Goal: Task Accomplishment & Management: Manage account settings

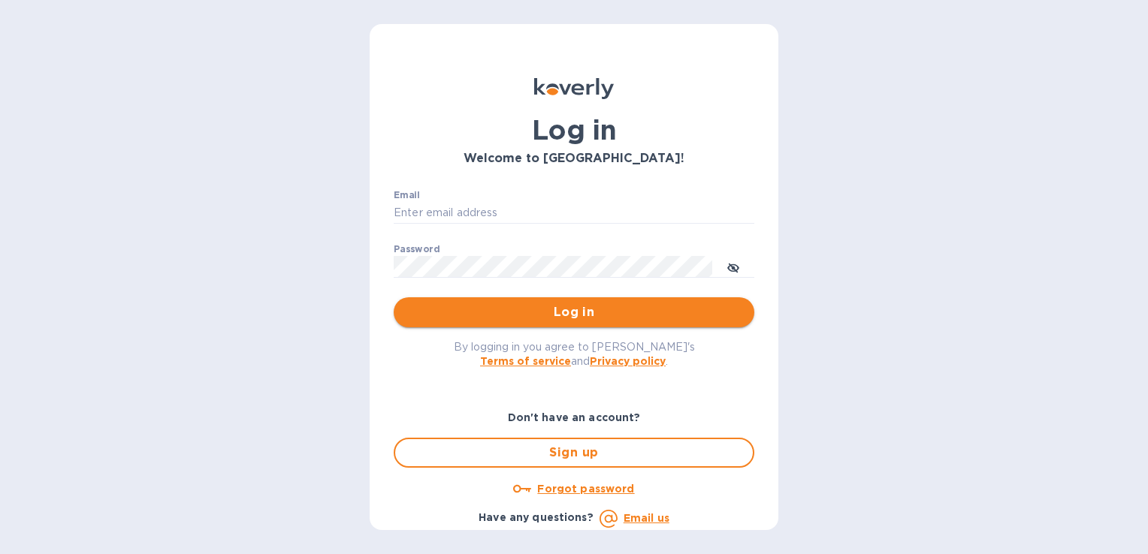
type input "[EMAIL_ADDRESS][DOMAIN_NAME]"
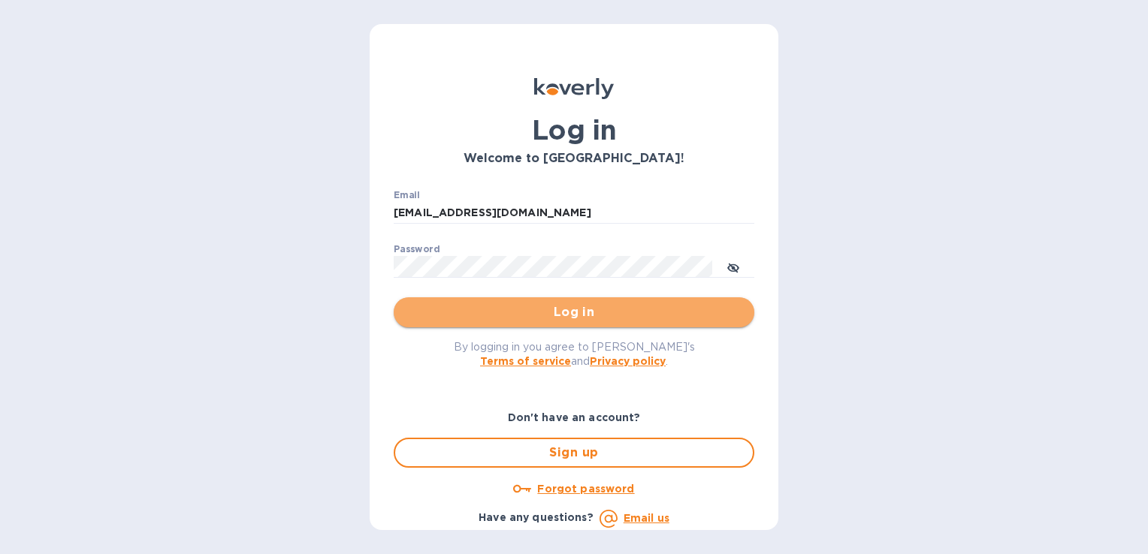
click at [601, 316] on span "Log in" at bounding box center [574, 313] width 337 height 18
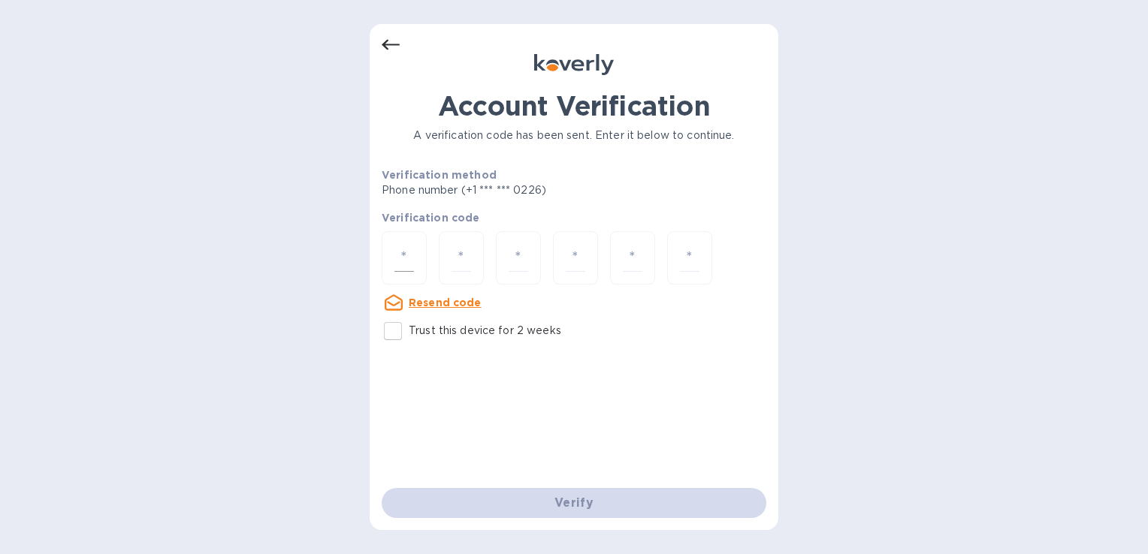
click at [412, 266] on input "number" at bounding box center [404, 258] width 20 height 28
type input "7"
type input "1"
type input "0"
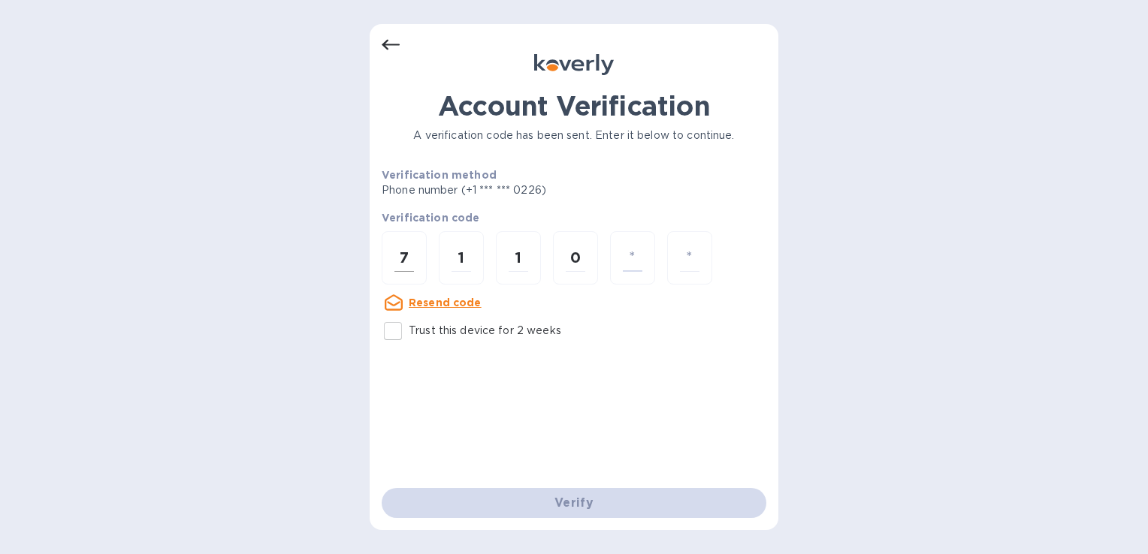
type input "6"
type input "1"
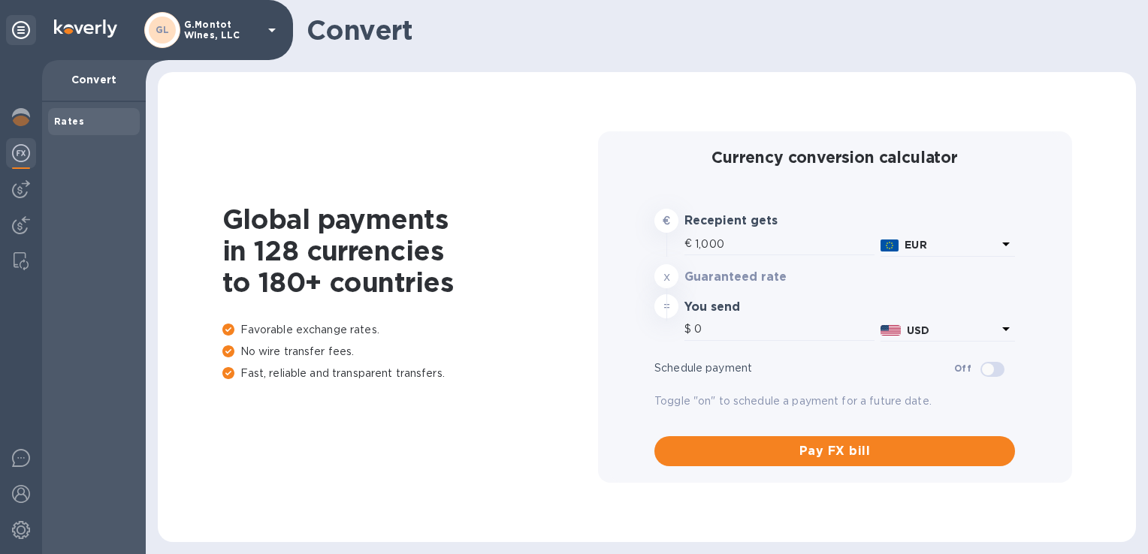
type input "1,176.65"
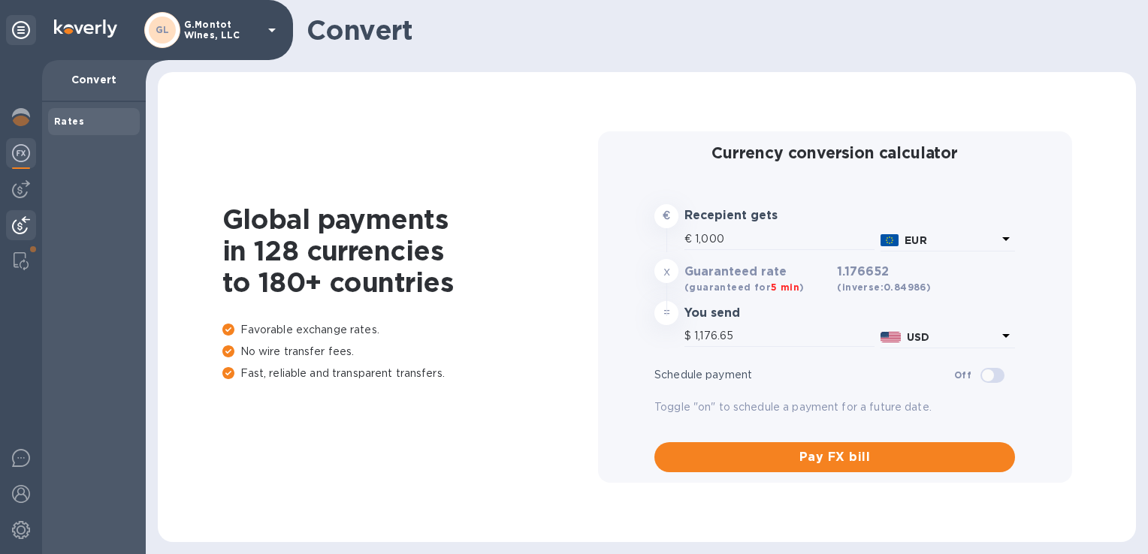
click at [17, 222] on img at bounding box center [21, 225] width 18 height 18
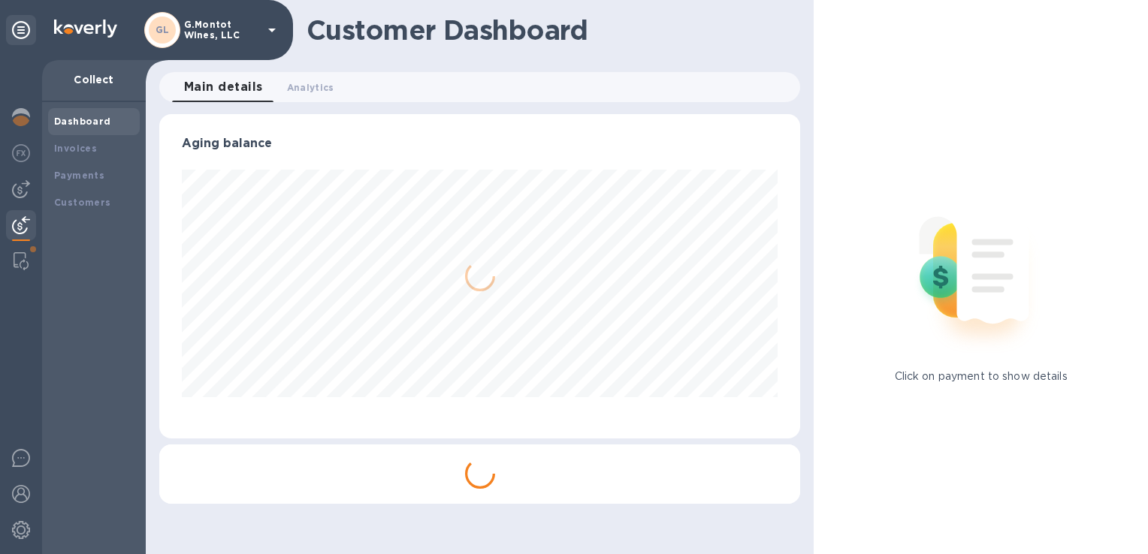
scroll to position [750940, 750628]
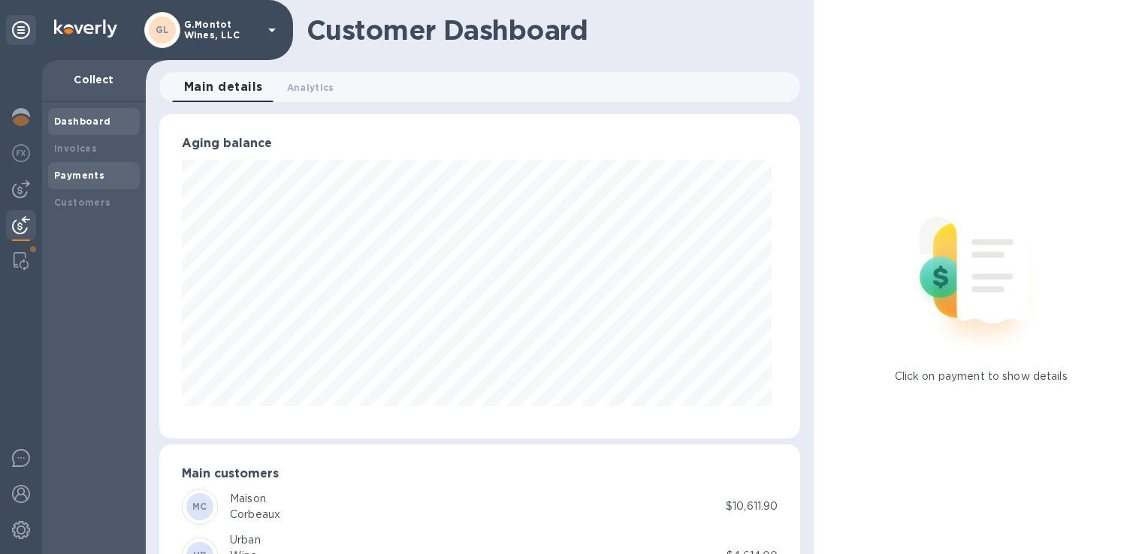
click at [81, 177] on b "Payments" at bounding box center [79, 175] width 50 height 11
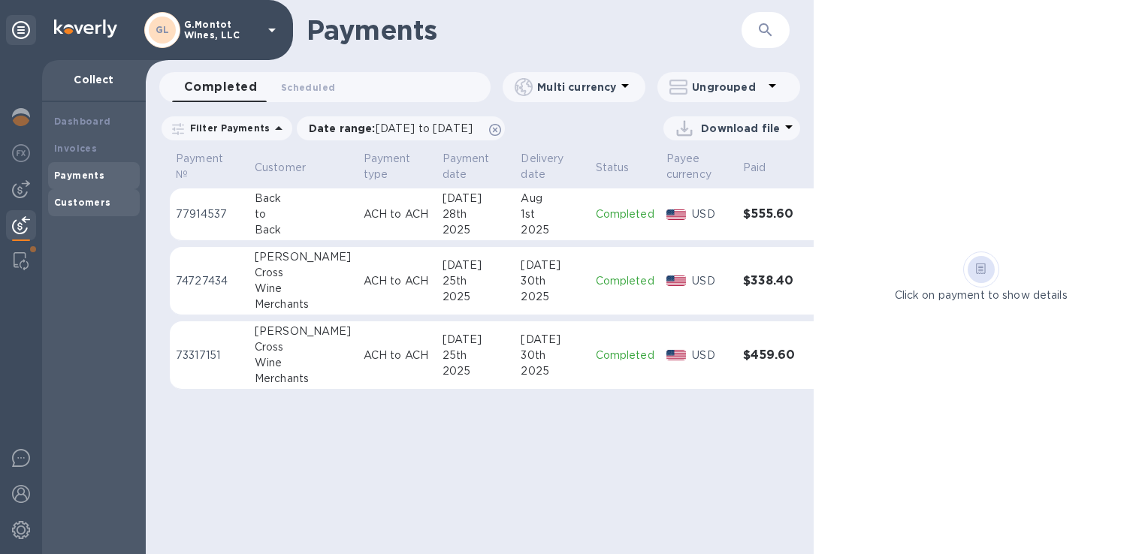
click at [84, 199] on b "Customers" at bounding box center [82, 202] width 57 height 11
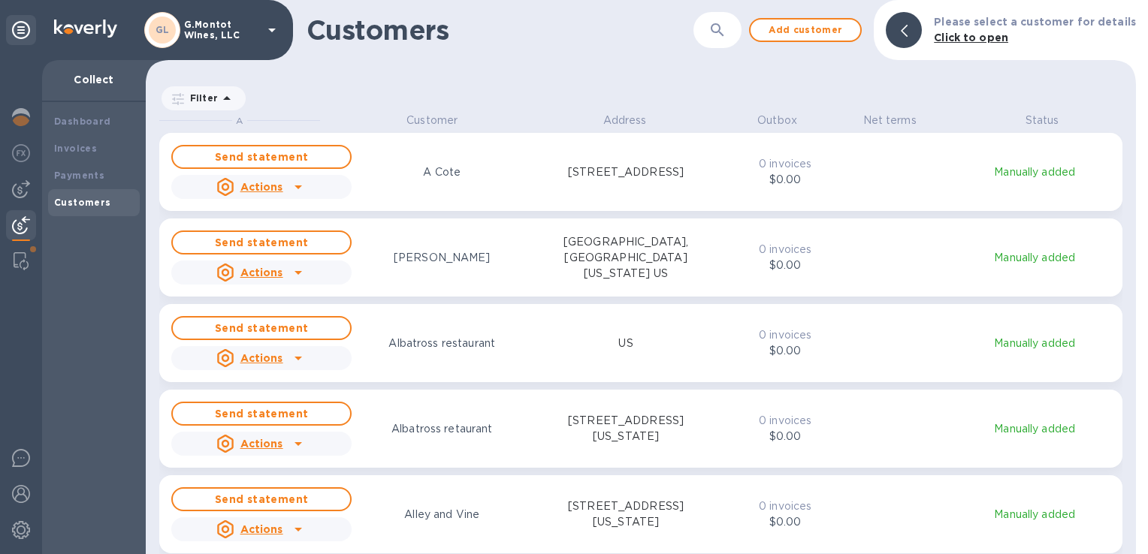
scroll to position [430, 983]
click at [723, 32] on icon "button" at bounding box center [717, 29] width 13 height 13
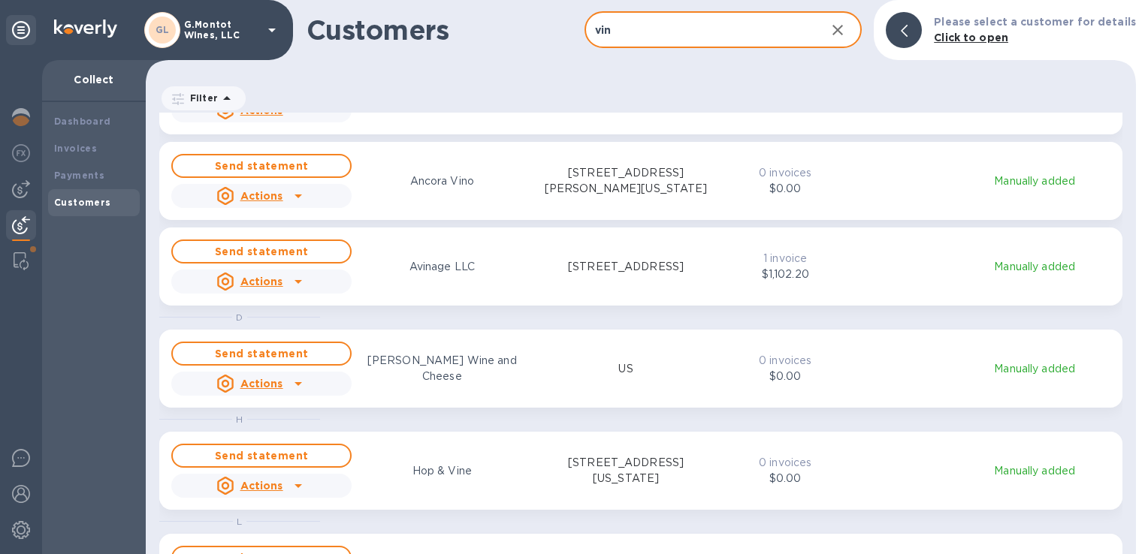
scroll to position [0, 0]
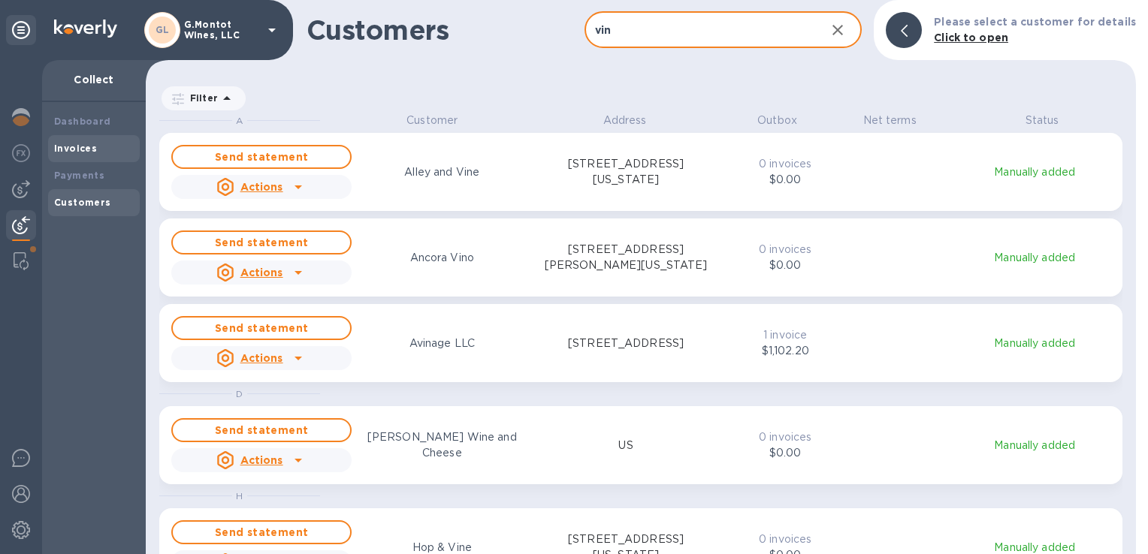
type input "vin"
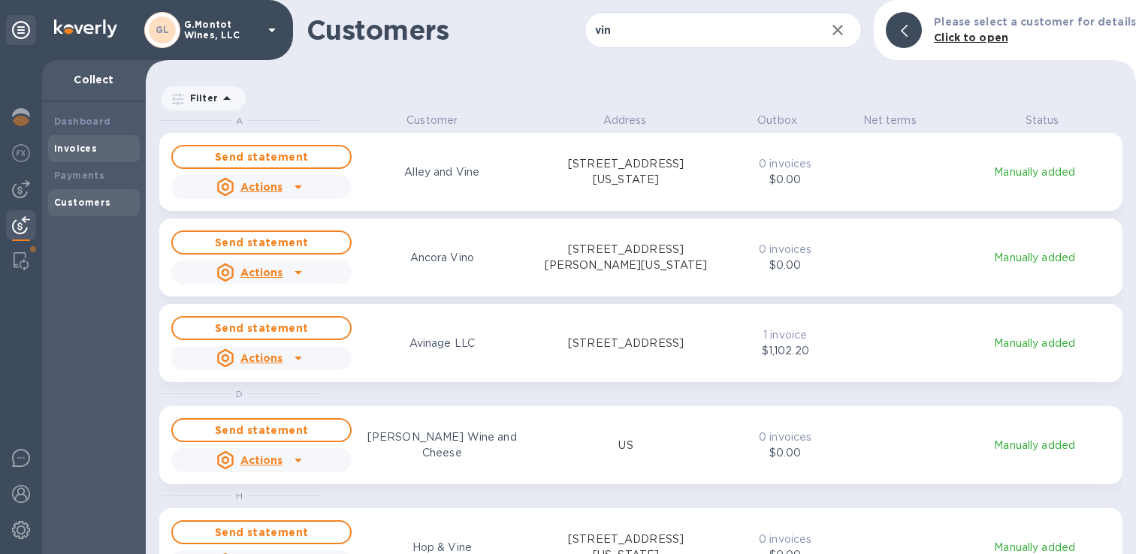
click at [68, 146] on b "Invoices" at bounding box center [75, 148] width 43 height 11
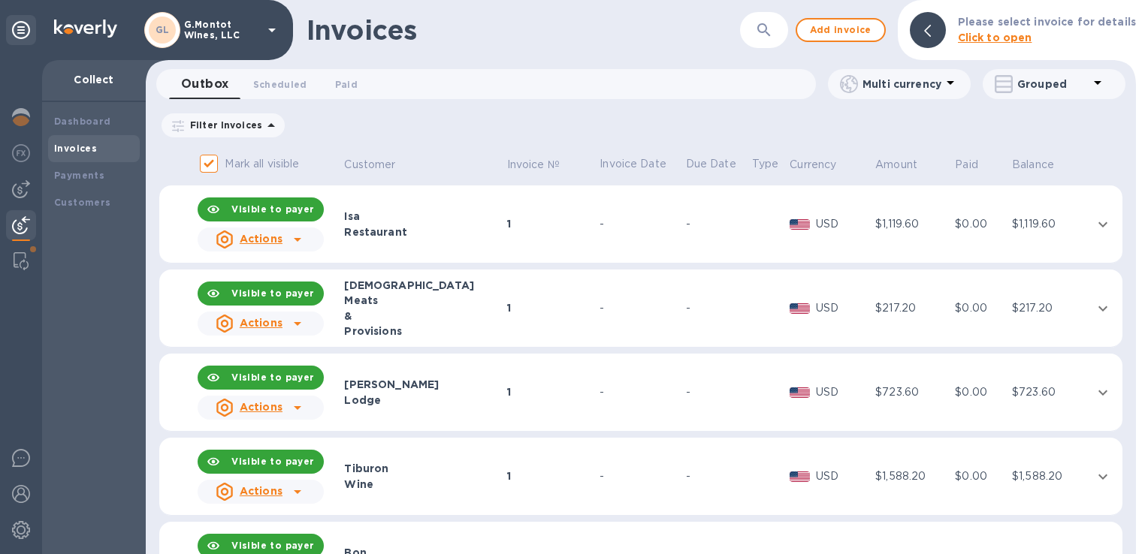
click at [264, 122] on icon at bounding box center [271, 125] width 18 height 18
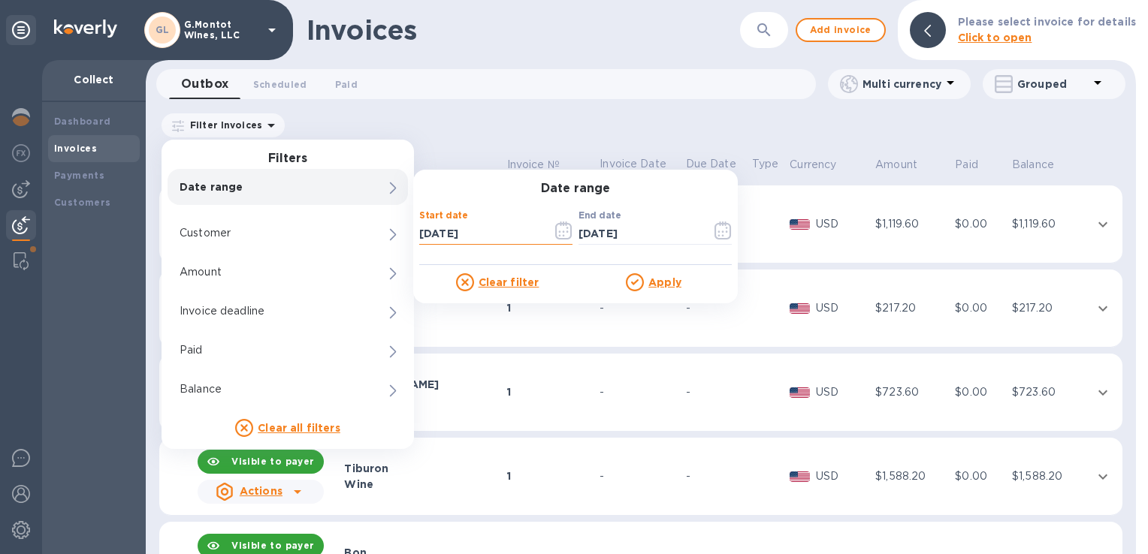
click at [491, 235] on input "[DATE]" at bounding box center [479, 233] width 121 height 23
click at [455, 234] on input "[DATE]" at bounding box center [479, 233] width 121 height 23
type input "[DATE]"
click at [661, 282] on u "Apply" at bounding box center [664, 282] width 33 height 12
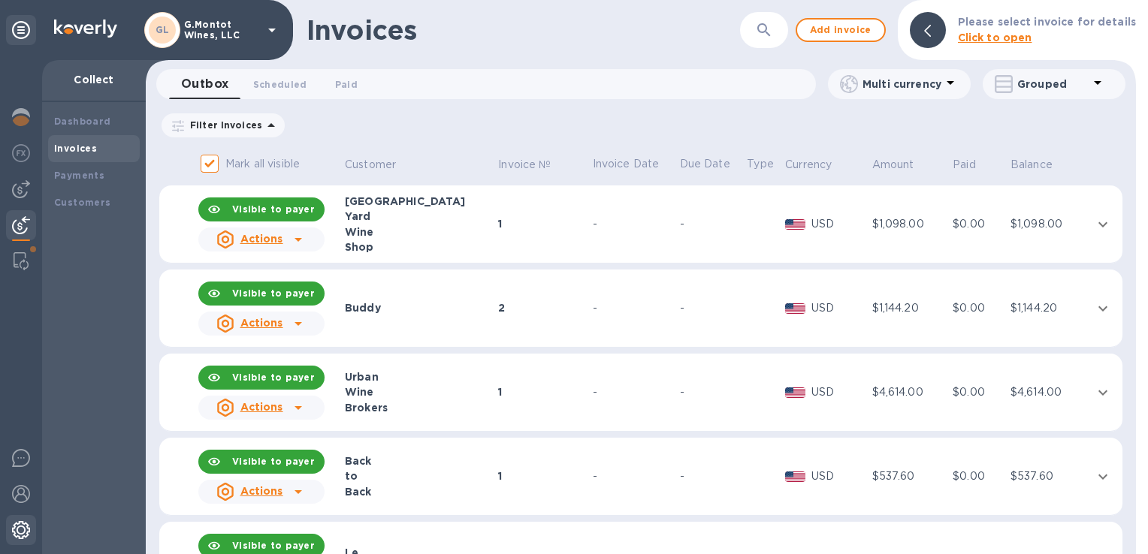
click at [16, 527] on img at bounding box center [21, 530] width 18 height 18
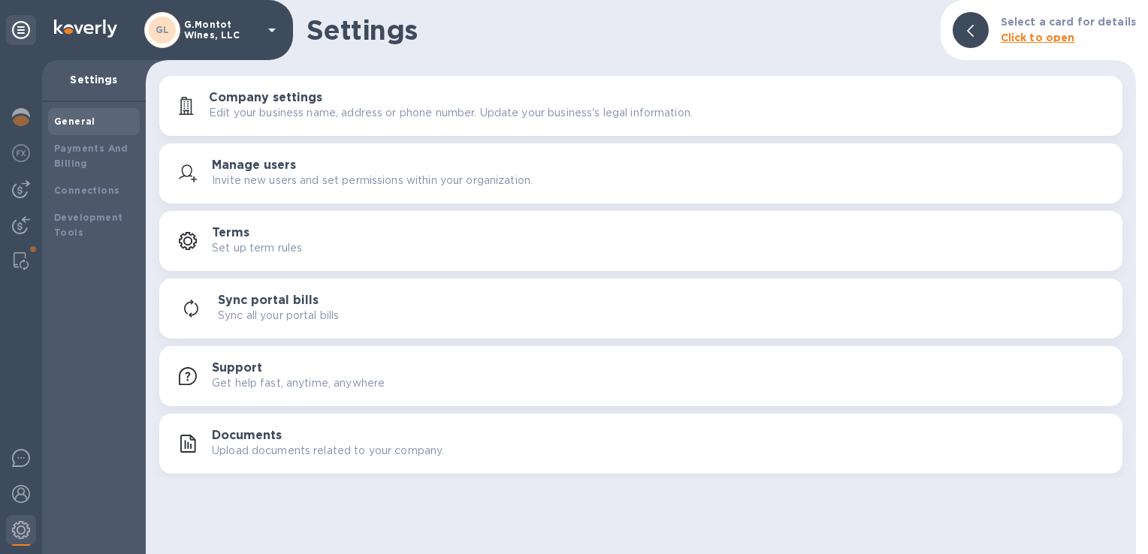
click at [279, 305] on h3 "Sync portal bills" at bounding box center [268, 301] width 101 height 14
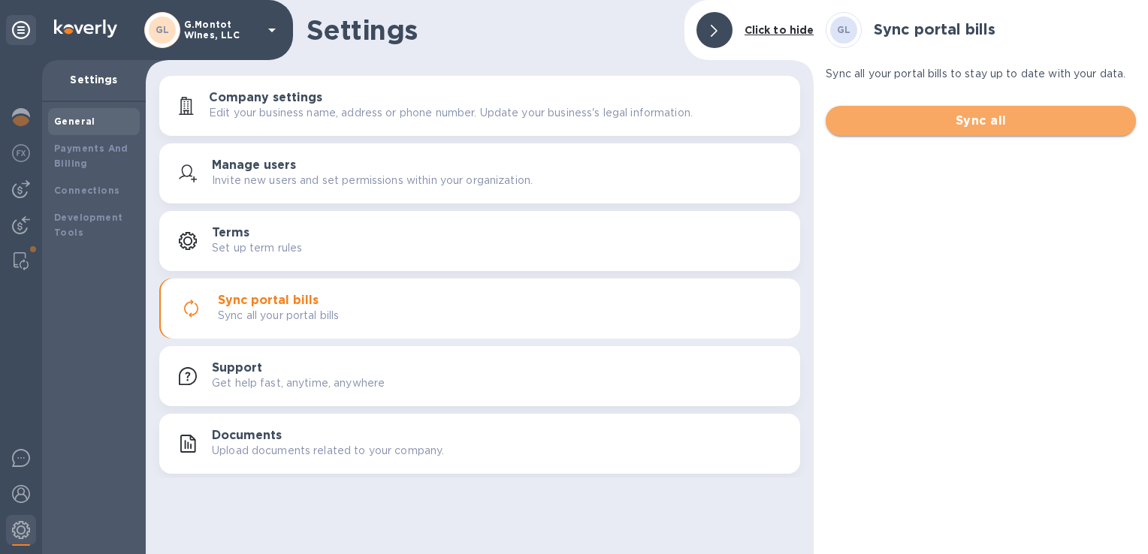
click at [967, 116] on span "Sync all" at bounding box center [981, 121] width 286 height 18
click at [959, 120] on span "Sync all" at bounding box center [981, 121] width 286 height 18
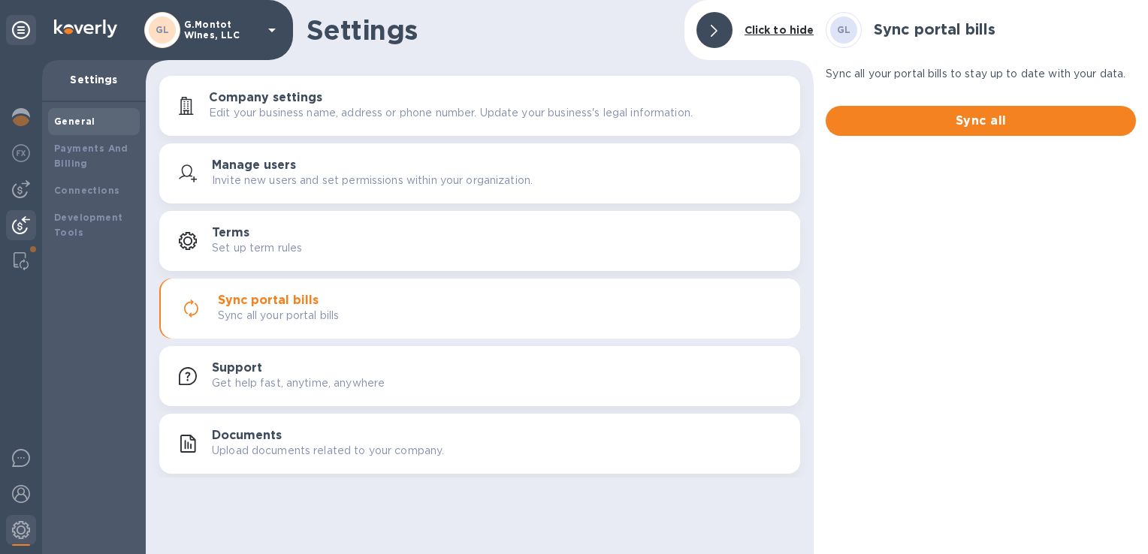
click at [29, 226] on img at bounding box center [21, 225] width 18 height 18
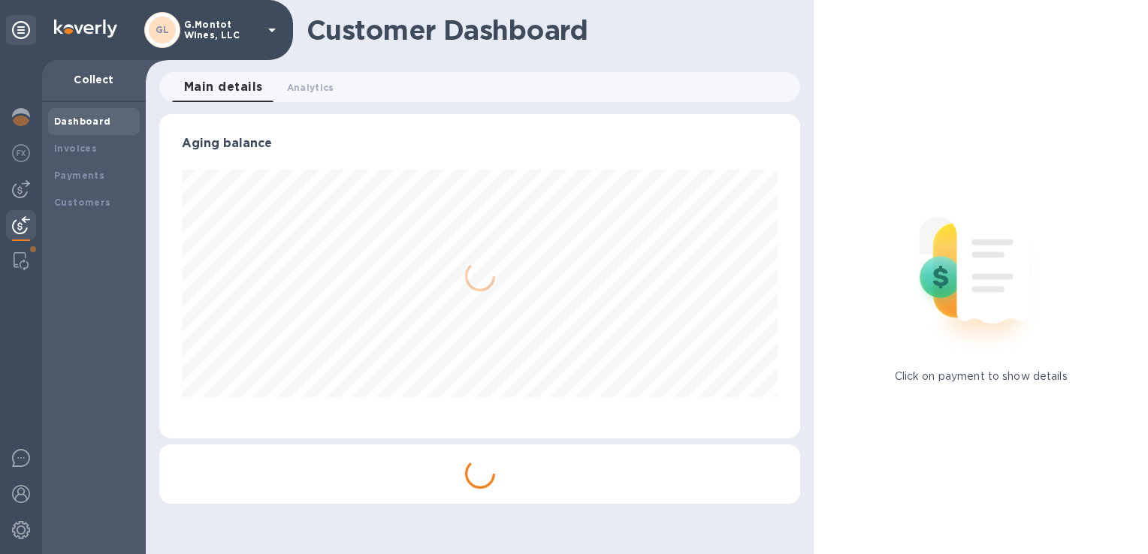
scroll to position [325, 640]
click at [17, 259] on img at bounding box center [21, 261] width 15 height 18
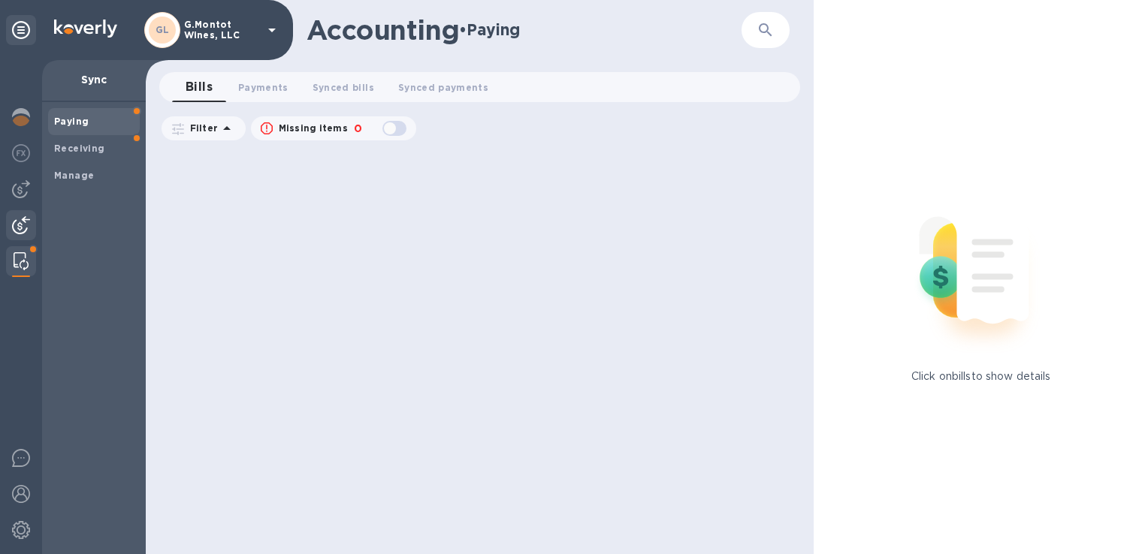
click at [21, 231] on img at bounding box center [21, 225] width 18 height 18
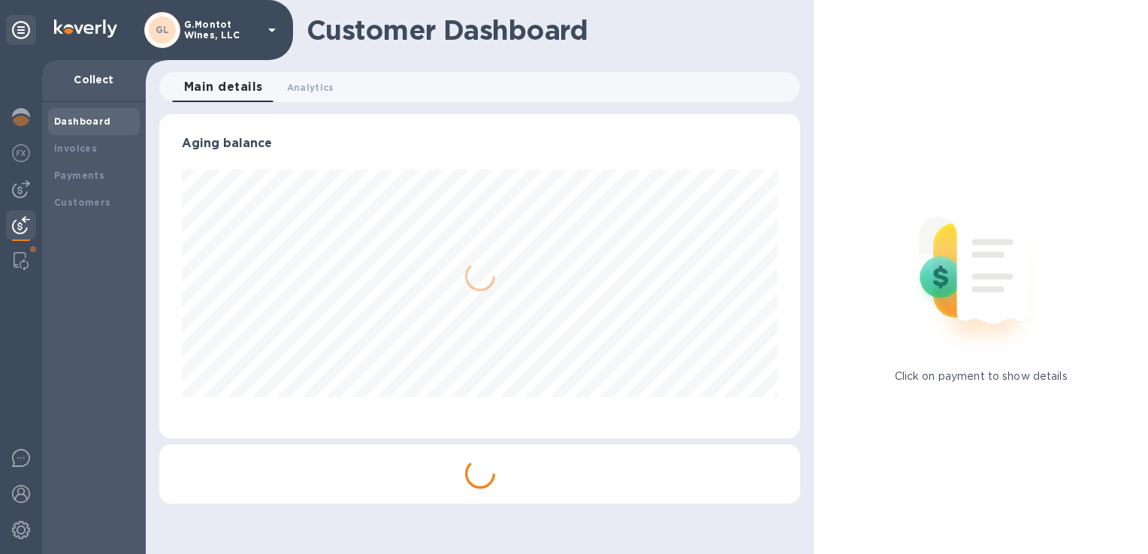
scroll to position [750940, 750628]
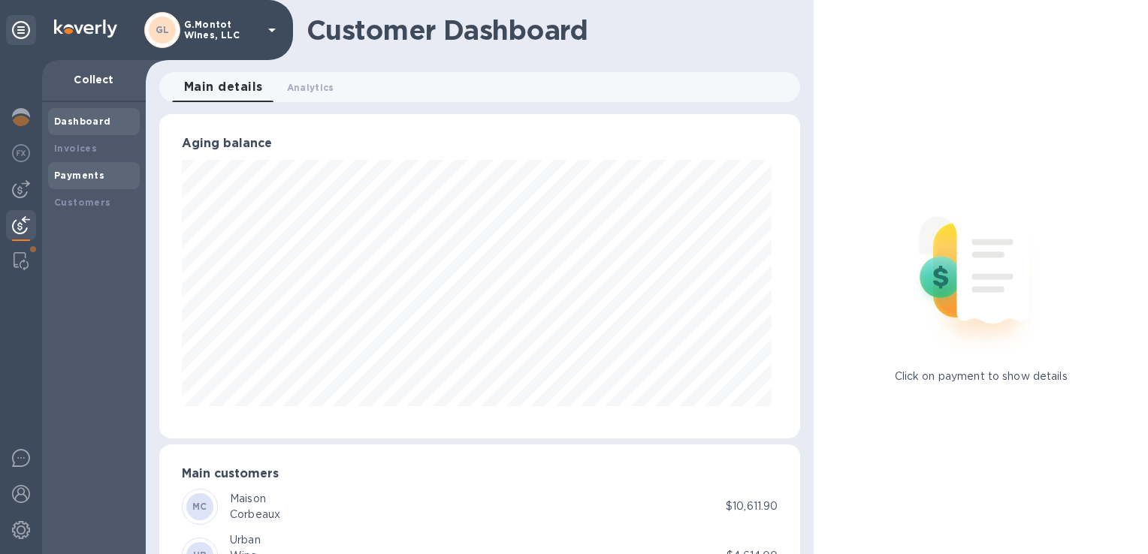
click at [66, 174] on b "Payments" at bounding box center [79, 175] width 50 height 11
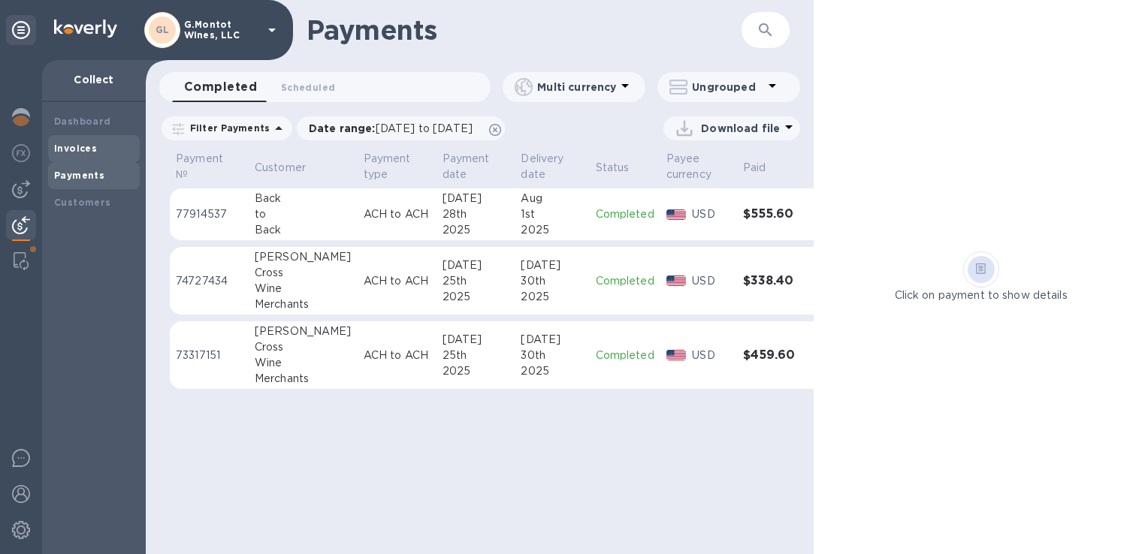
click at [83, 153] on b "Invoices" at bounding box center [75, 148] width 43 height 11
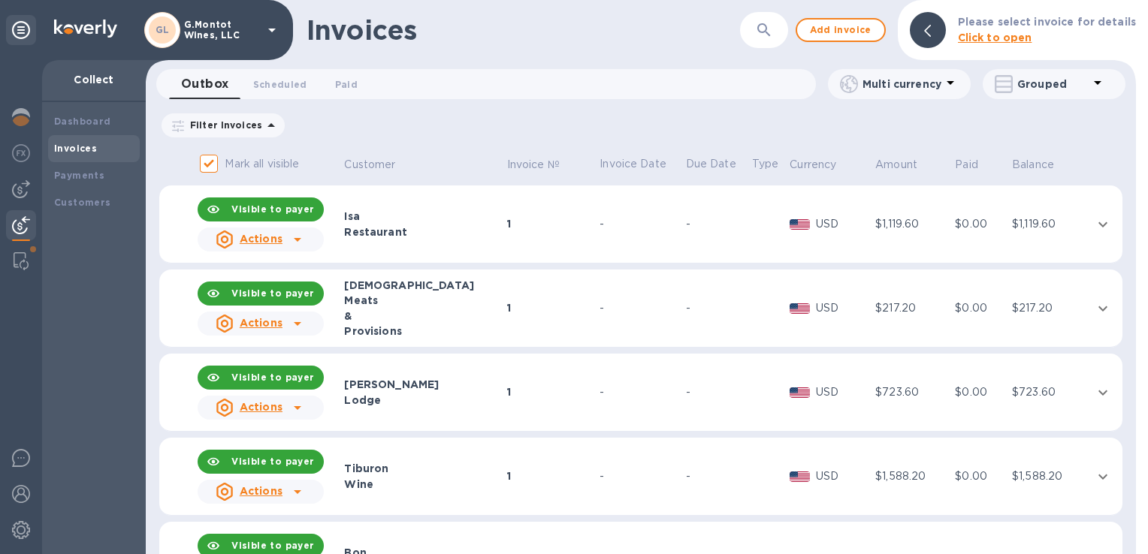
click at [600, 162] on p "Invoice Date" at bounding box center [640, 164] width 81 height 16
click at [83, 174] on b "Payments" at bounding box center [79, 175] width 50 height 11
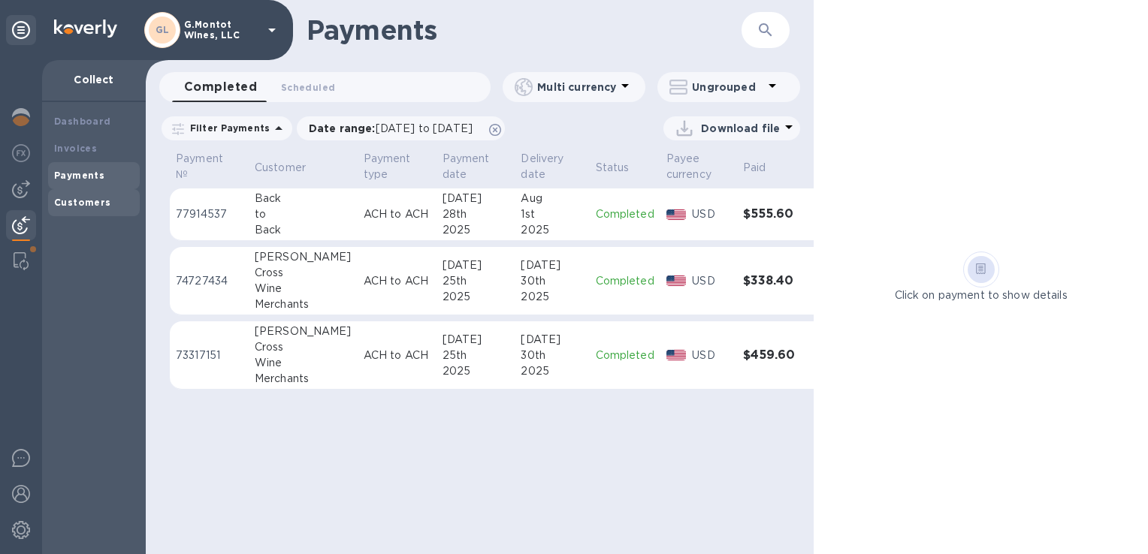
click at [80, 200] on b "Customers" at bounding box center [82, 202] width 57 height 11
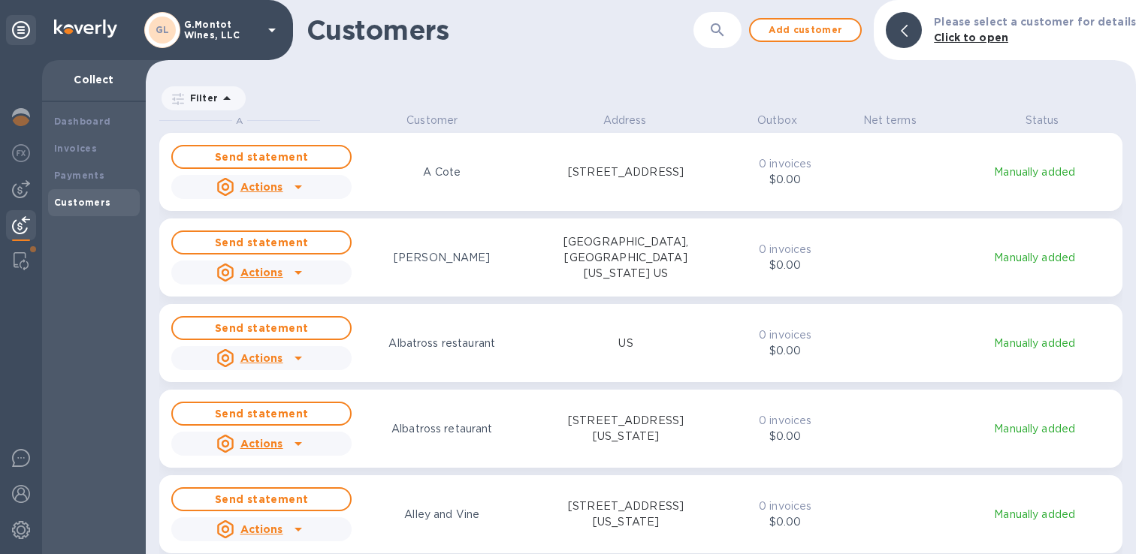
scroll to position [430, 983]
click at [92, 121] on b "Dashboard" at bounding box center [82, 121] width 57 height 11
